Goal: Information Seeking & Learning: Find specific fact

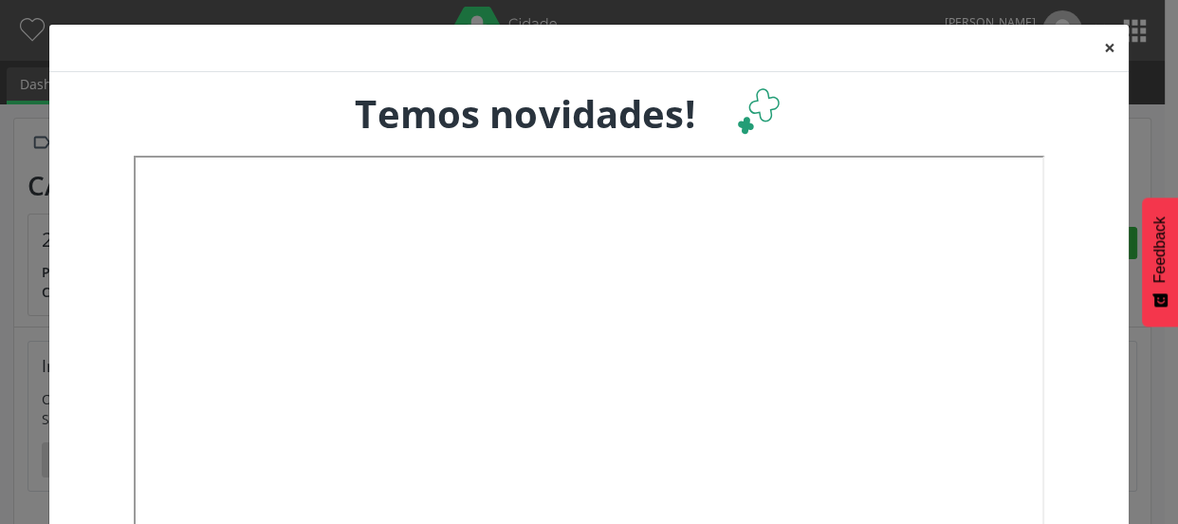
click at [1104, 41] on button "×" at bounding box center [1110, 48] width 38 height 46
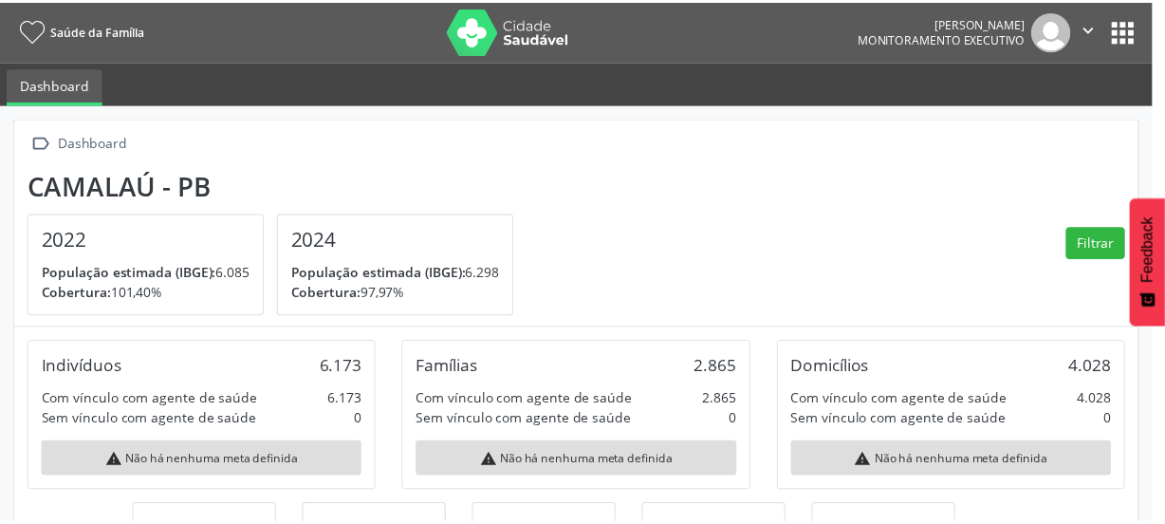
scroll to position [313, 379]
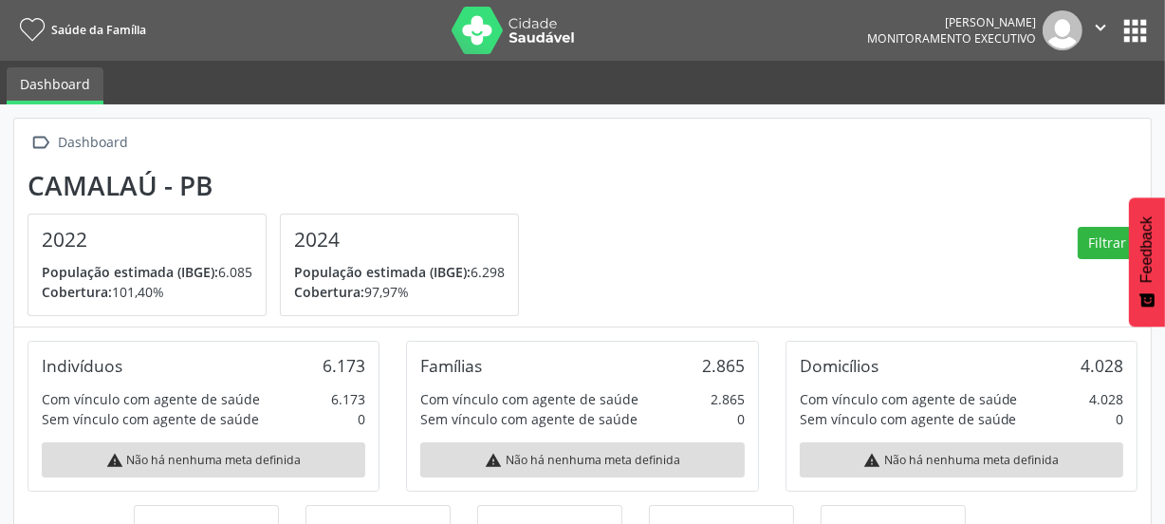
click at [1138, 30] on button "apps" at bounding box center [1134, 30] width 33 height 33
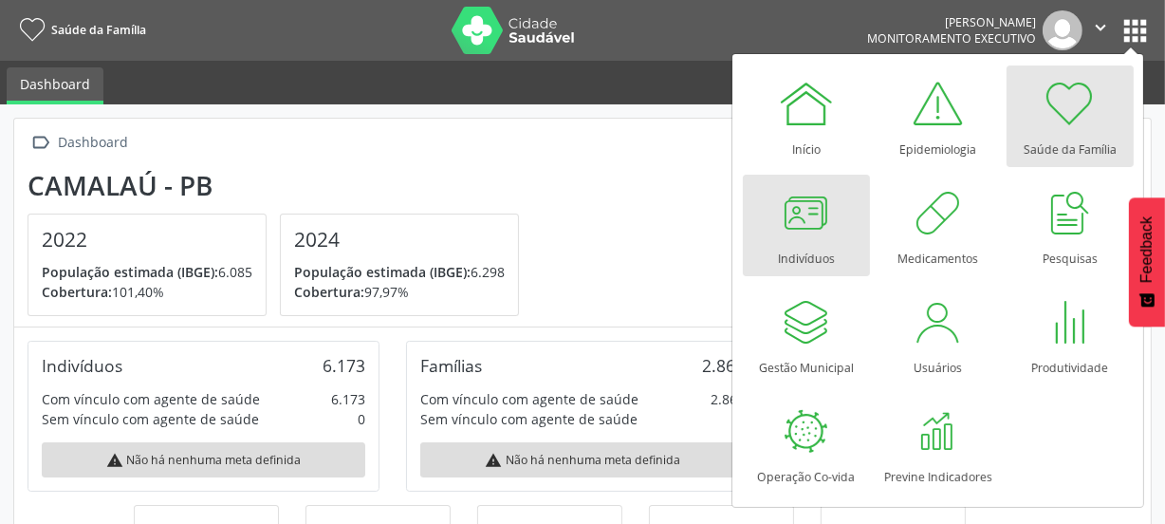
click at [794, 229] on div at bounding box center [806, 212] width 57 height 57
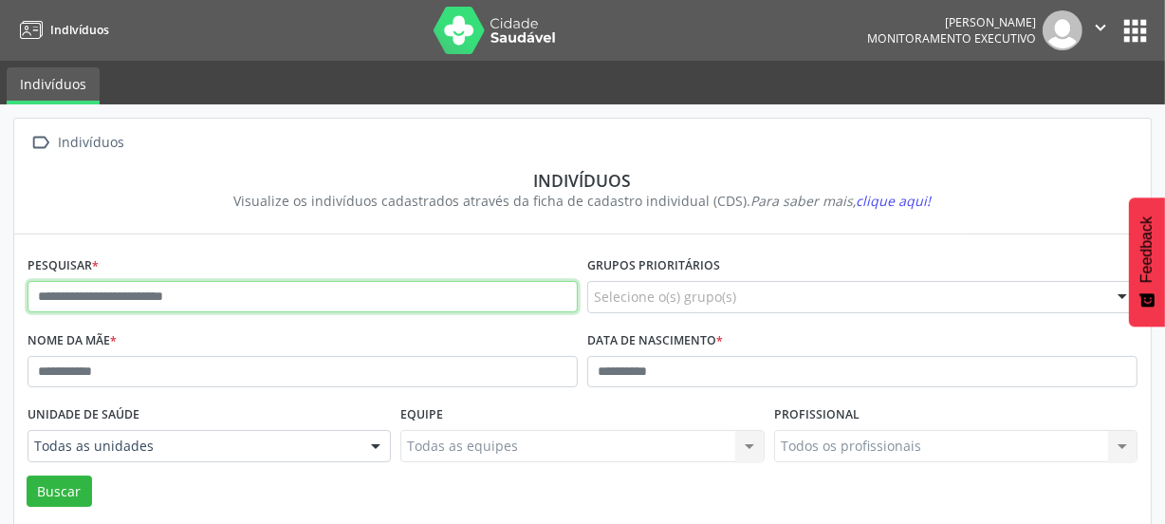
click at [283, 294] on input "text" at bounding box center [303, 297] width 550 height 32
type input "**********"
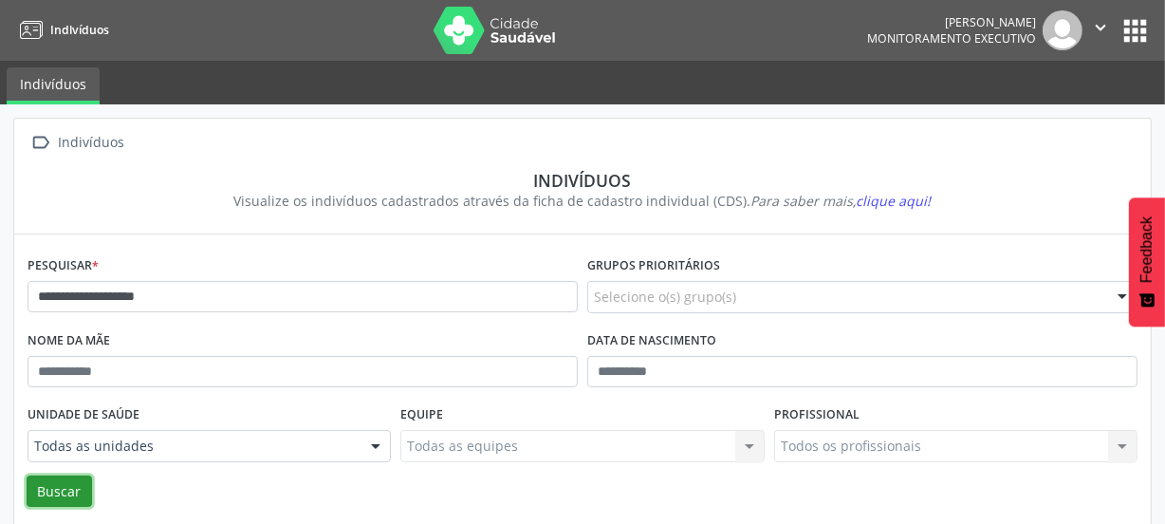
click at [75, 486] on button "Buscar" at bounding box center [59, 491] width 65 height 32
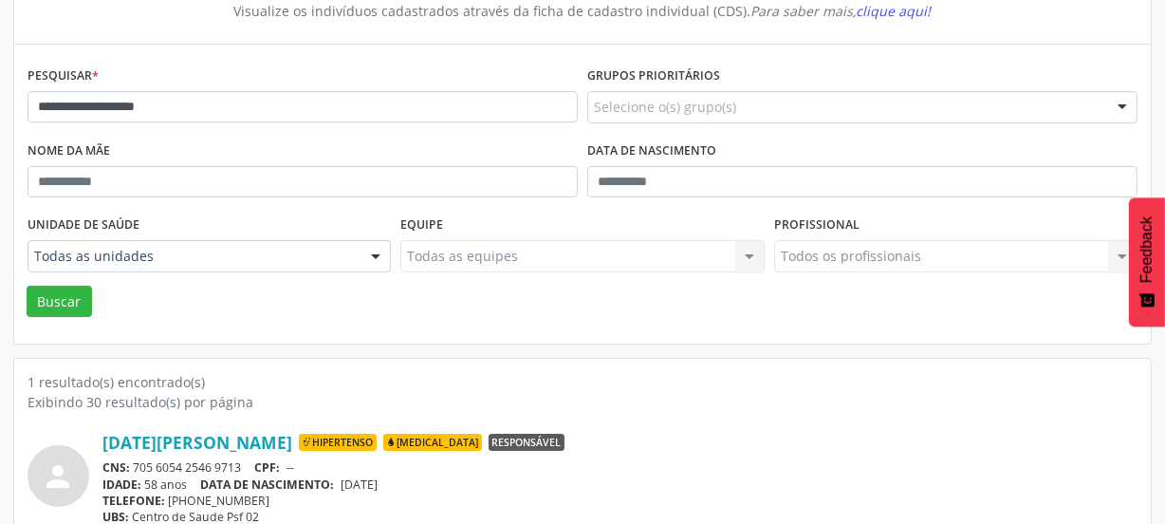
scroll to position [248, 0]
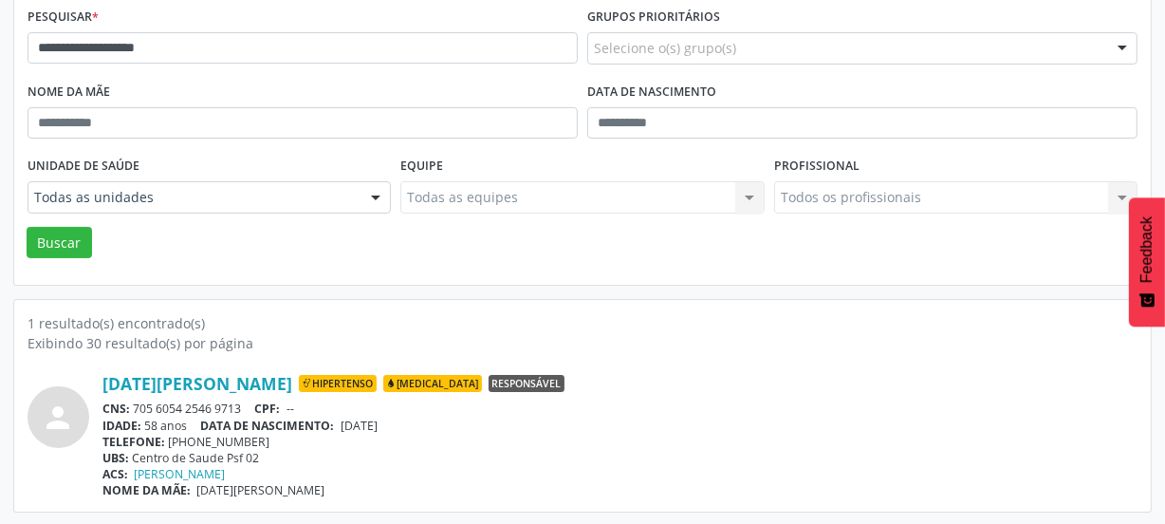
drag, startPoint x: 241, startPoint y: 405, endPoint x: 136, endPoint y: 402, distance: 105.3
click at [136, 402] on div "CNS: 705 6054 2546 9713 CPF: --" at bounding box center [619, 408] width 1035 height 16
copy div "705 6054 2546 9713"
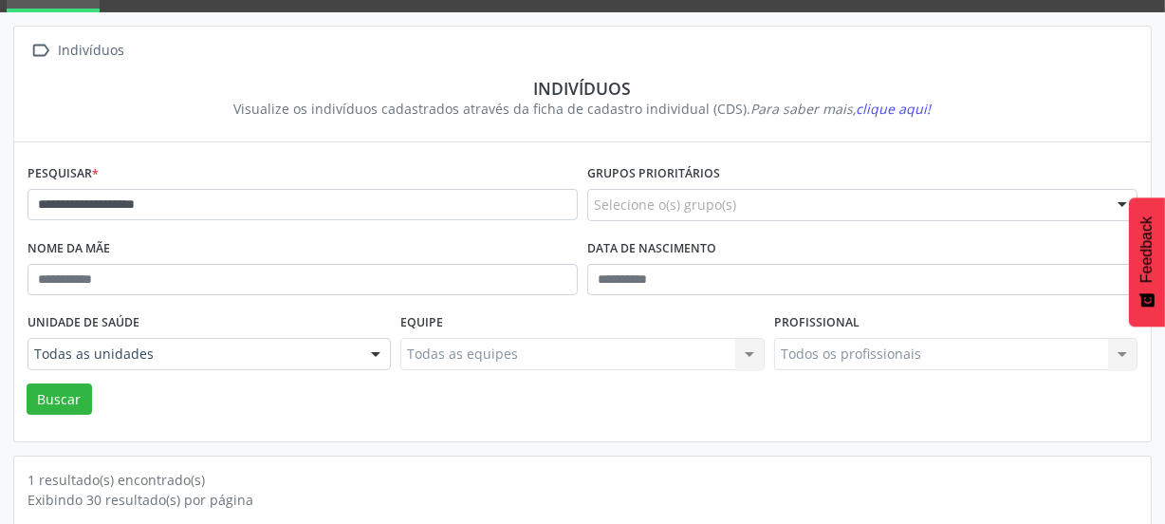
scroll to position [0, 0]
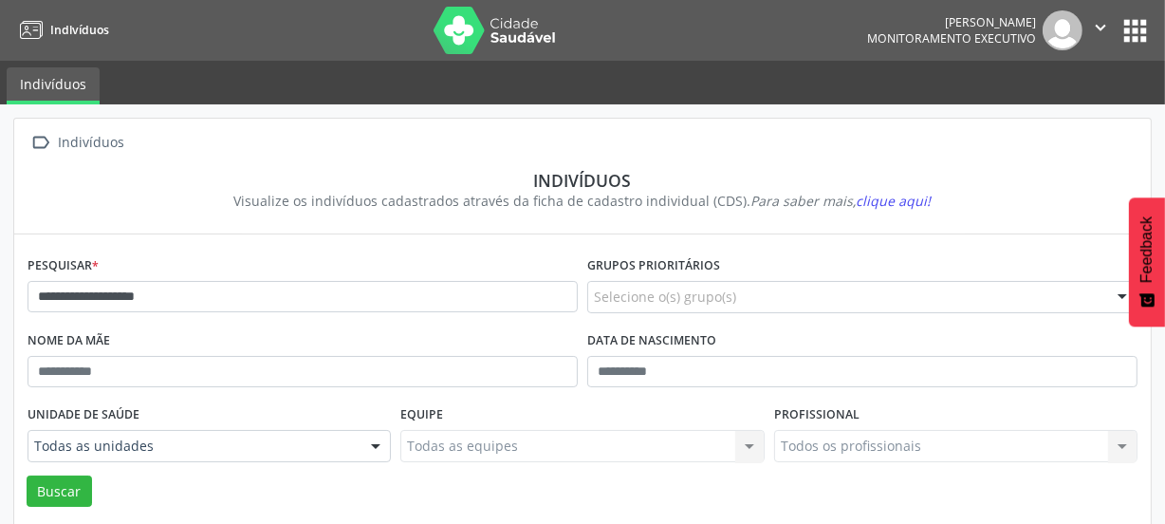
click at [460, 45] on img at bounding box center [494, 30] width 123 height 47
